Goal: Check status: Check status

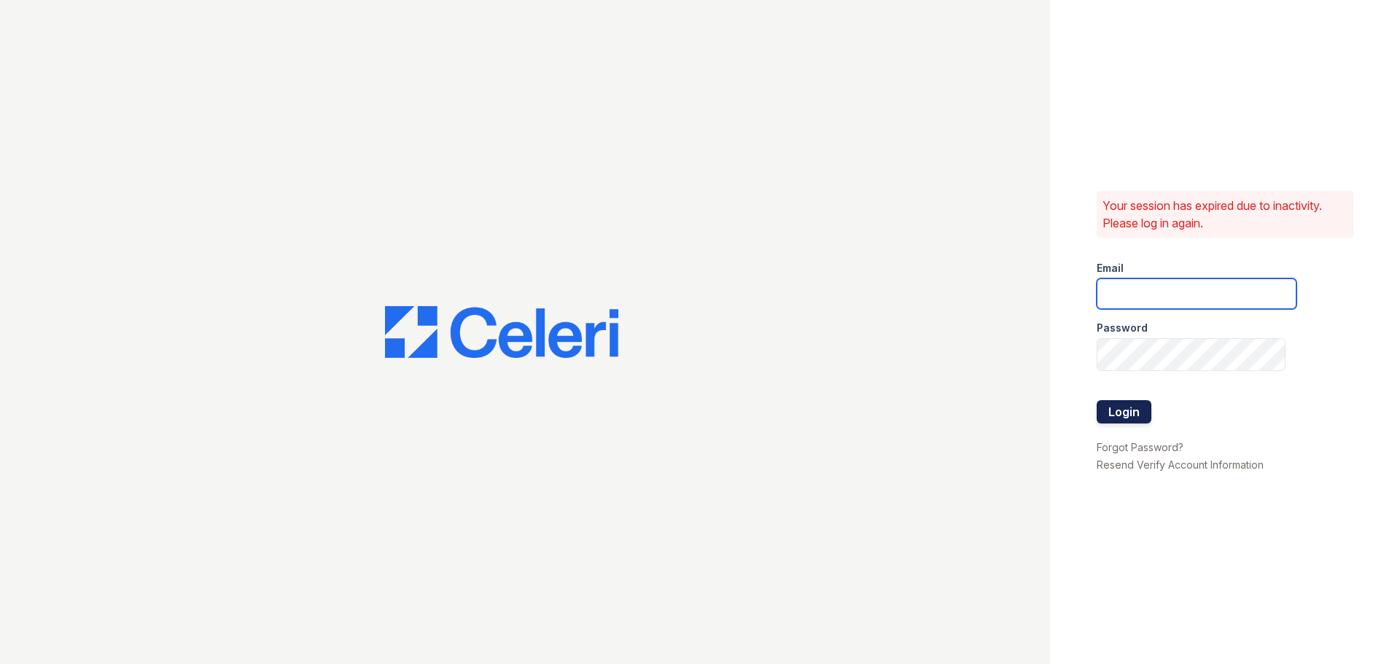
type input "spuga@trinity-pm.com"
click at [1139, 416] on button "Login" at bounding box center [1124, 411] width 55 height 23
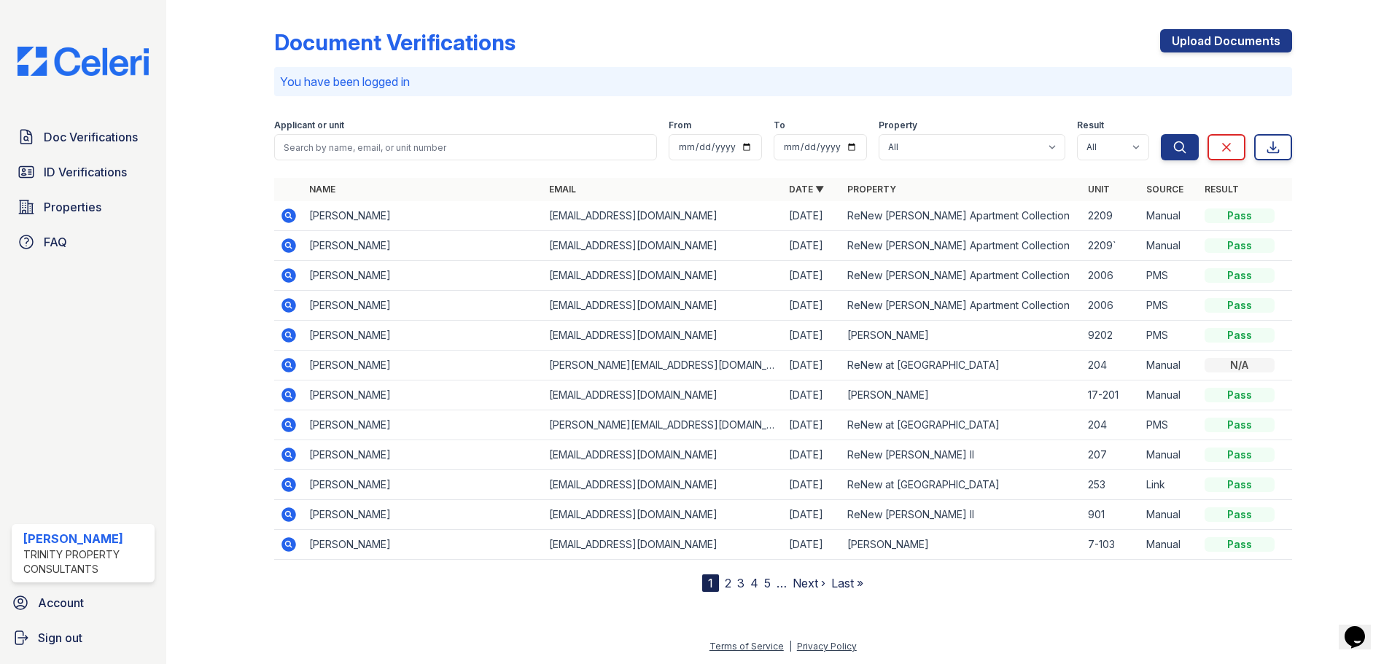
click at [111, 166] on div "Doc Verifications ID Verifications Properties FAQ" at bounding box center [83, 190] width 155 height 134
click at [108, 181] on span "ID Verifications" at bounding box center [85, 172] width 83 height 18
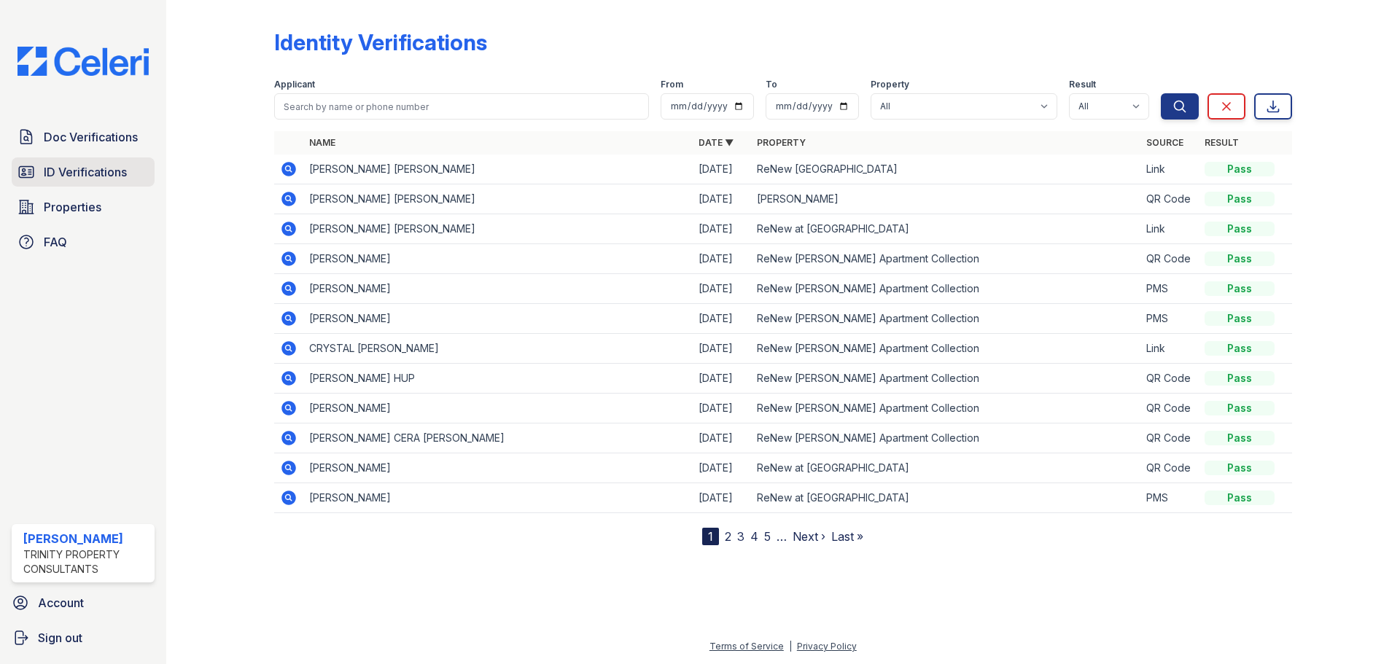
click at [108, 181] on span "ID Verifications" at bounding box center [85, 172] width 83 height 18
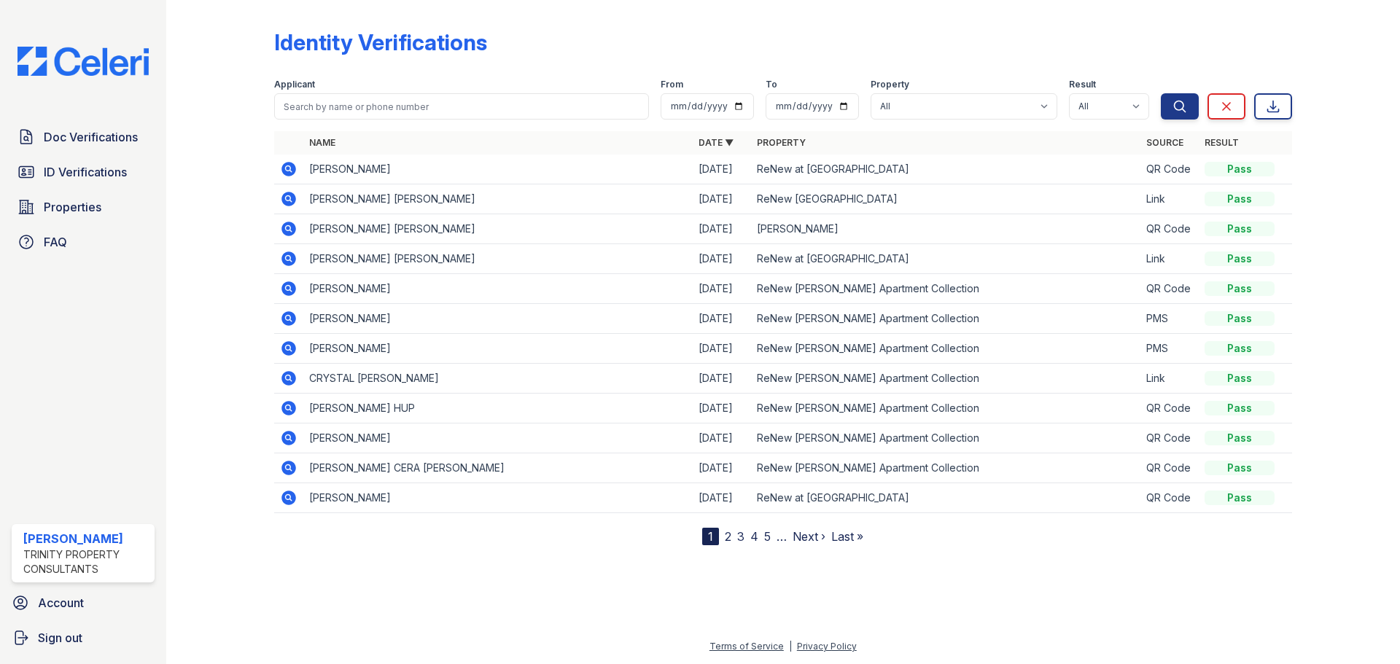
click at [298, 178] on icon at bounding box center [289, 169] width 18 height 18
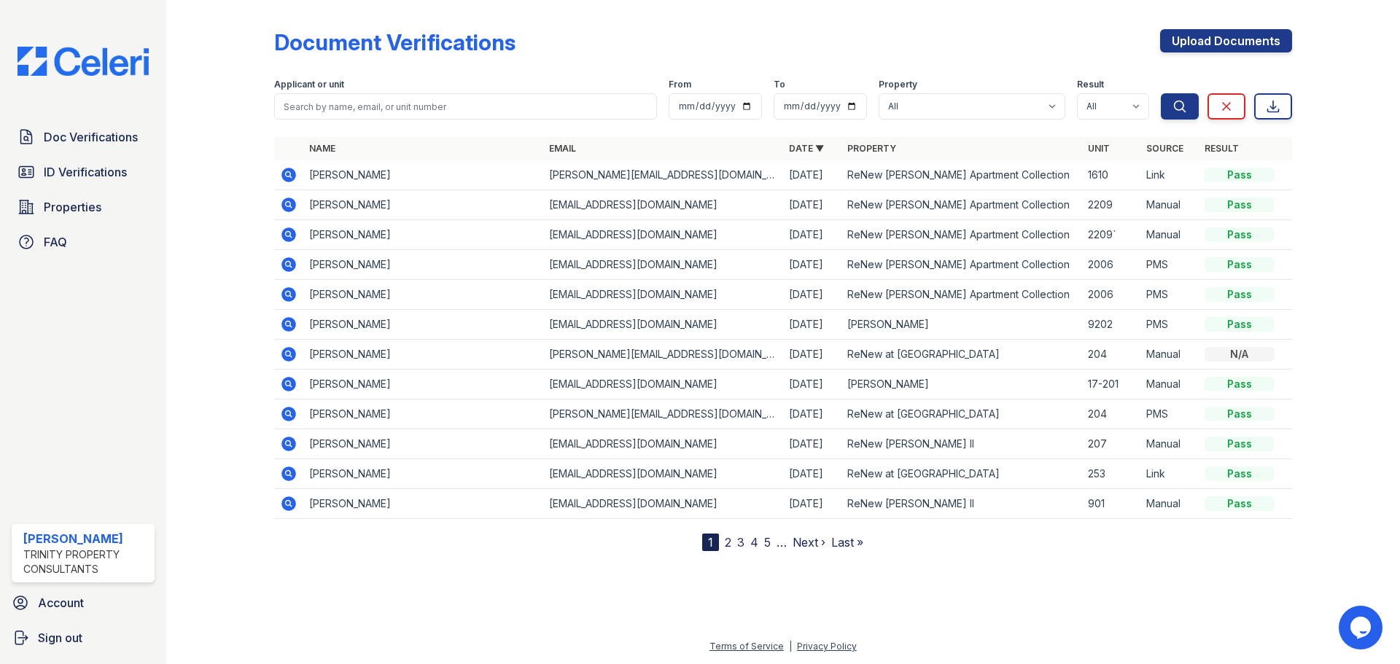
click at [297, 183] on icon at bounding box center [289, 175] width 18 height 18
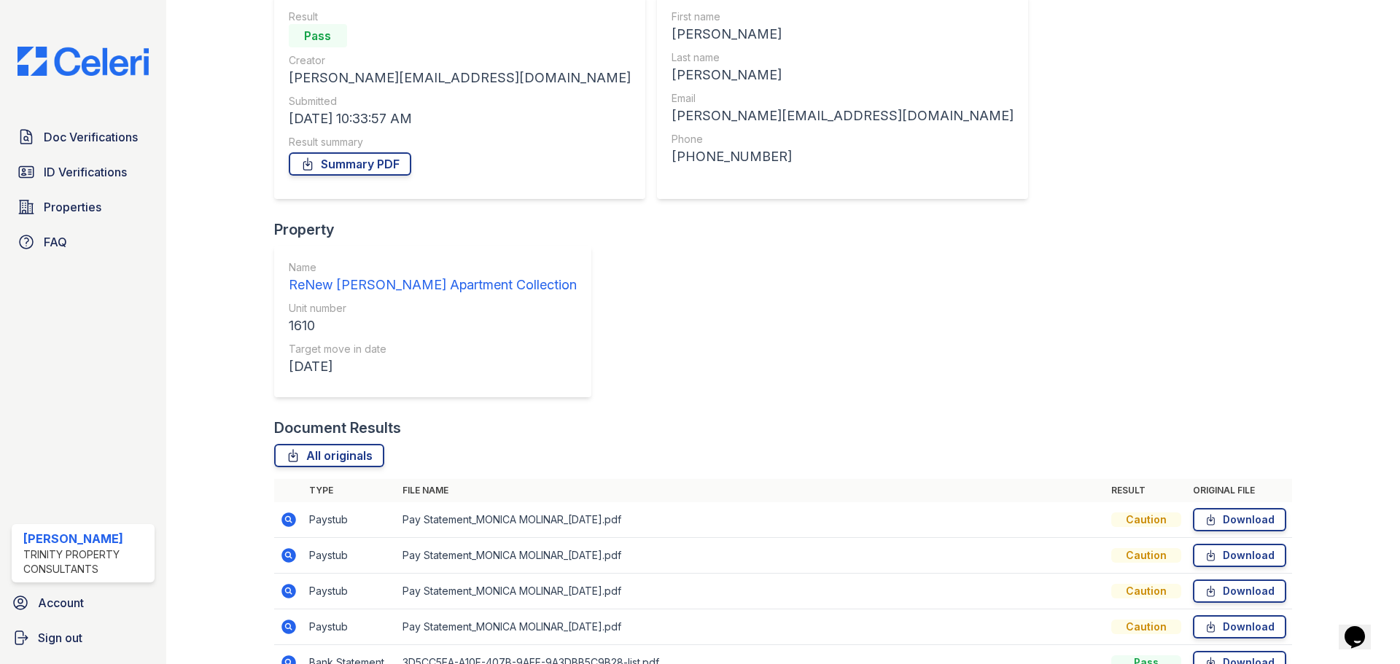
scroll to position [141, 0]
click at [95, 146] on span "Doc Verifications" at bounding box center [91, 137] width 94 height 18
